Goal: Task Accomplishment & Management: Use online tool/utility

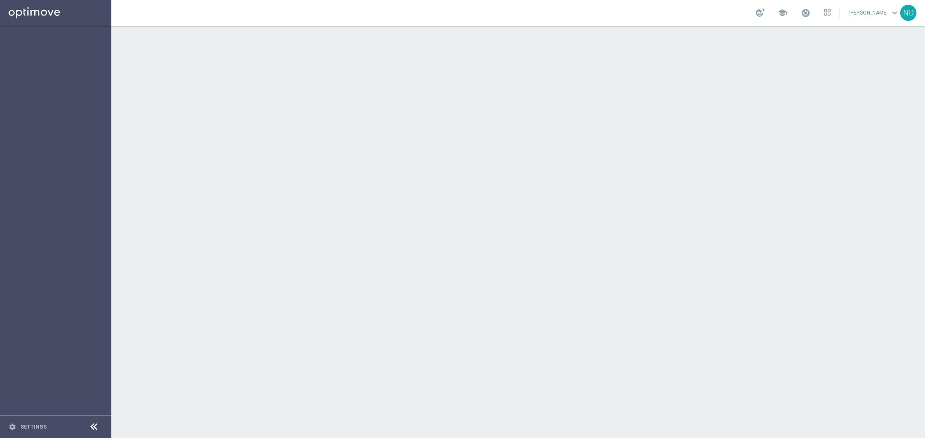
click at [162, 84] on div at bounding box center [518, 232] width 814 height 413
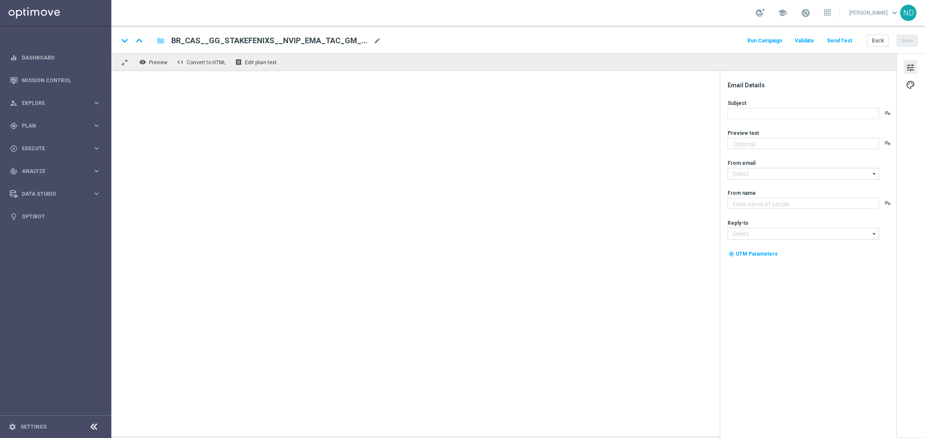
type textarea "Jogue Fênix Sortuda! Aposte apenas R$ 30 nos slots selecionados para garantir o…"
type textarea "Lottoland"
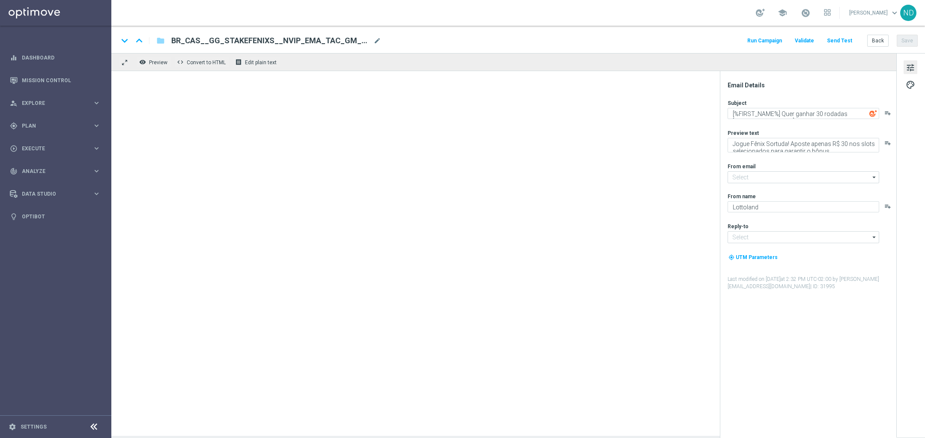
type input "[EMAIL_ADDRESS][DOMAIN_NAME]"
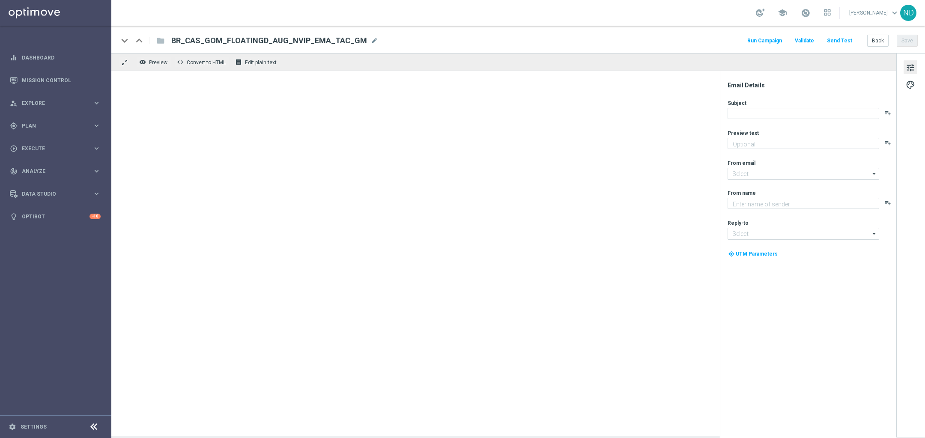
type textarea "Garanta rodadas extras e muita diversão!"
type textarea "Lottoland"
type input "[EMAIL_ADDRESS][DOMAIN_NAME]"
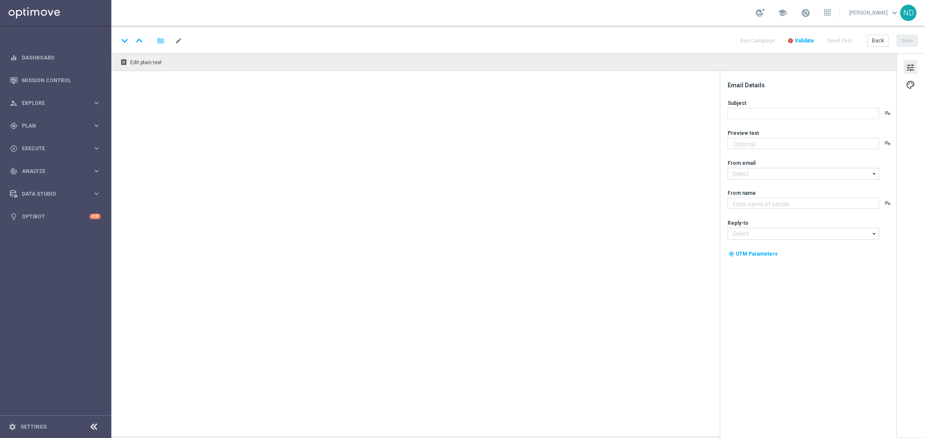
type textarea "Rodadas de até R$2 cada – só para VIPs!"
type textarea "Lottoland"
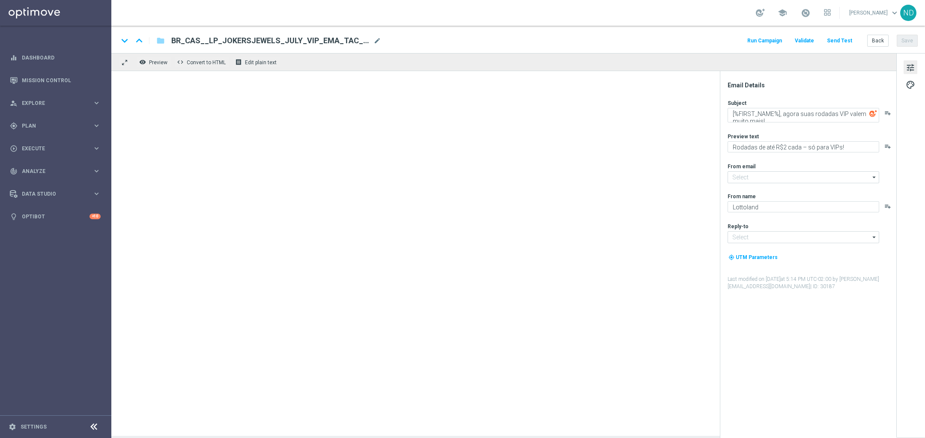
type input "[EMAIL_ADDRESS][DOMAIN_NAME]"
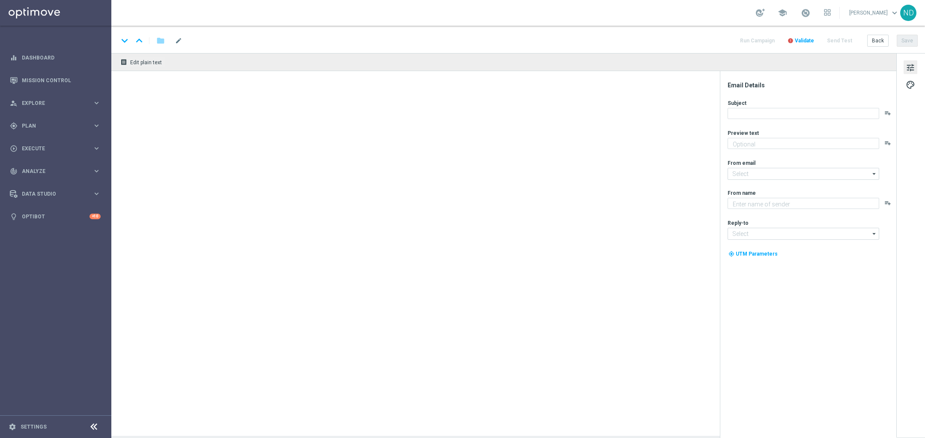
type textarea "Ganhe até R$ 1.000 em nosso torneiro mega slots!"
type textarea "Lottoland"
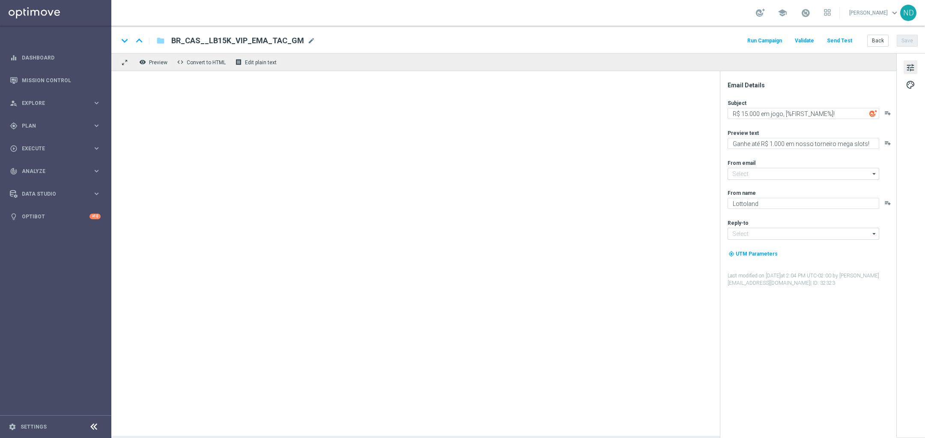
type input "[EMAIL_ADDRESS][DOMAIN_NAME]"
